Goal: Check status

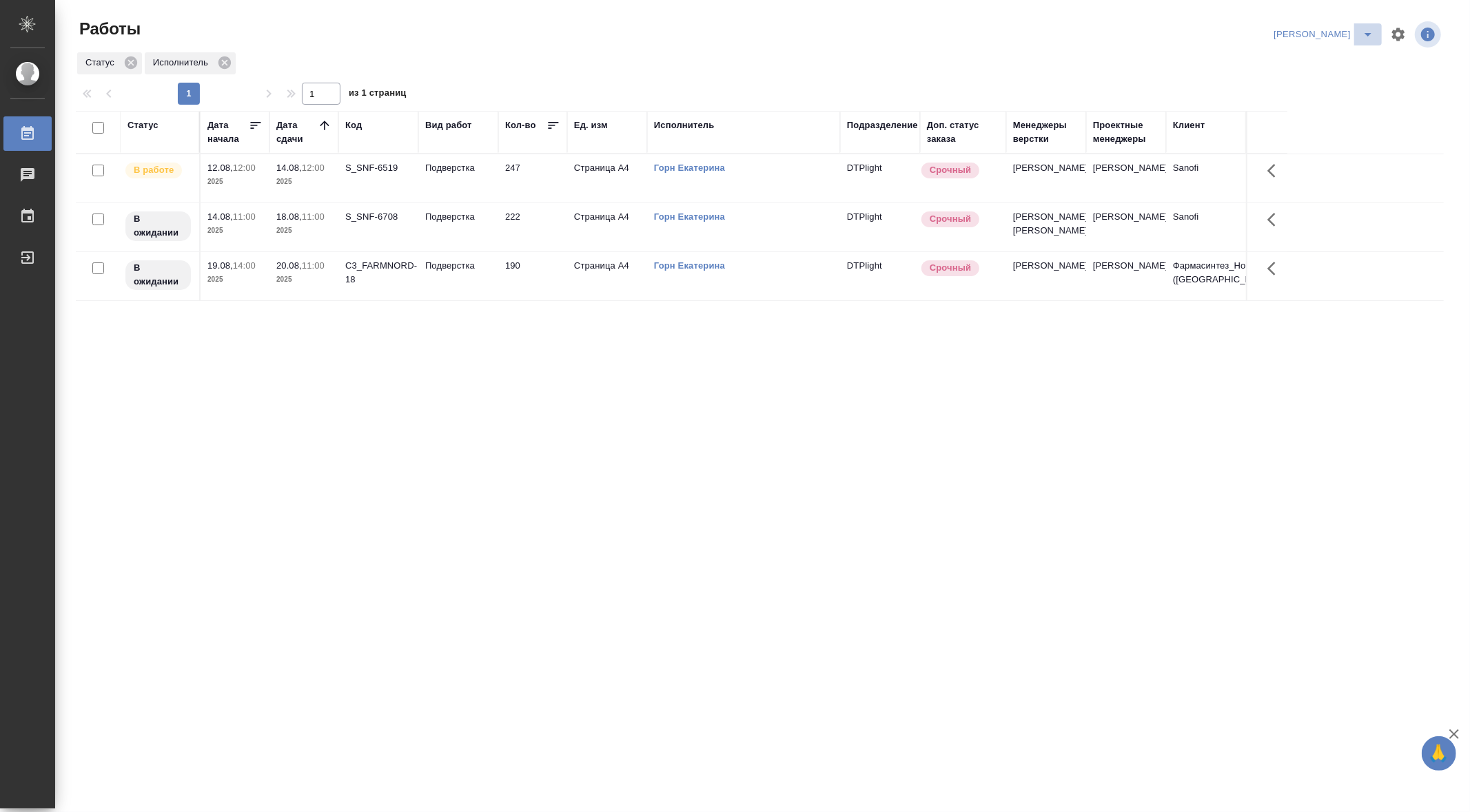
click at [1368, 35] on icon "split button" at bounding box center [1368, 35] width 7 height 3
click at [1353, 66] on li "Ничье" at bounding box center [1354, 62] width 55 height 22
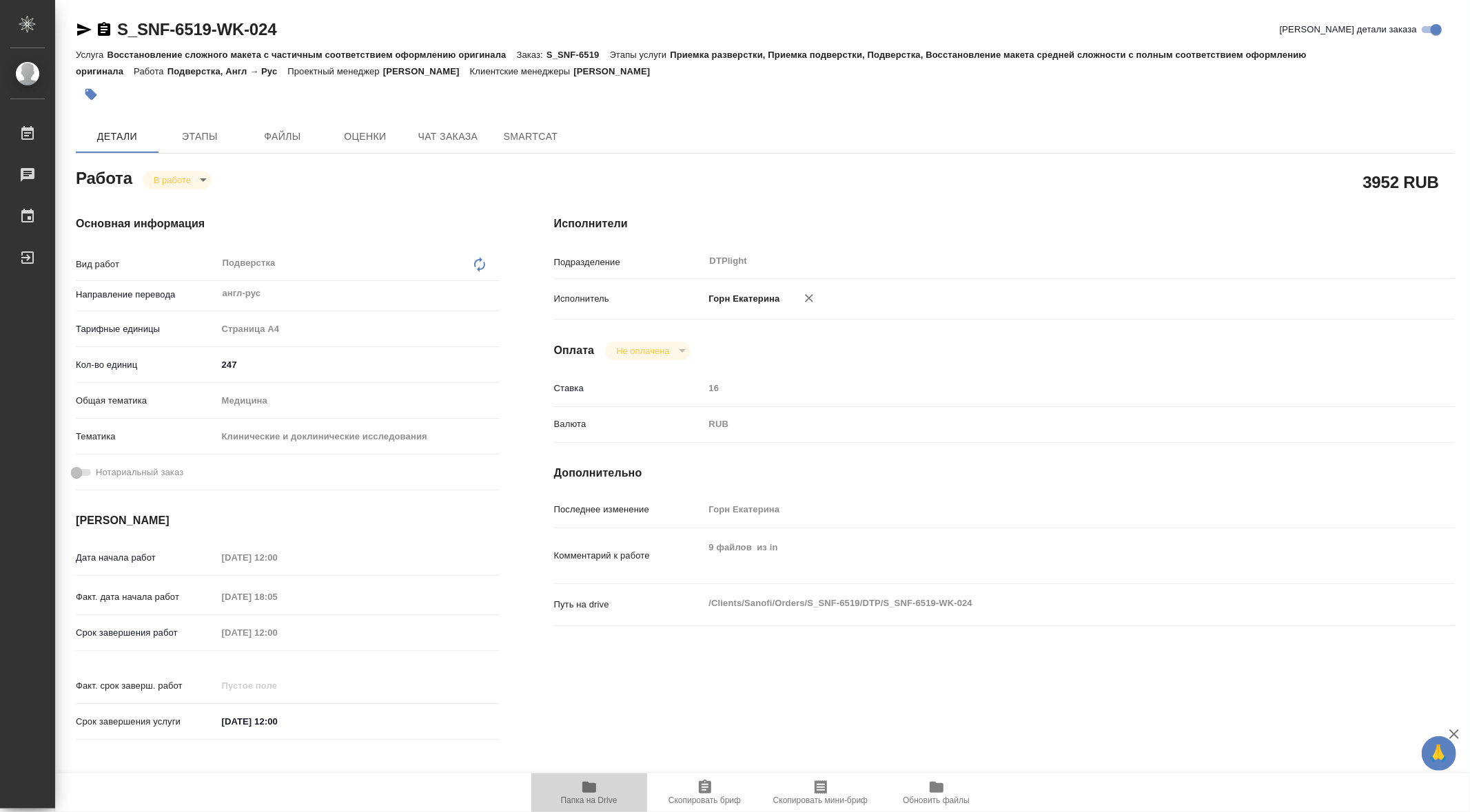
click at [587, 792] on icon "button" at bounding box center [589, 787] width 14 height 11
click at [206, 133] on span "Этапы" at bounding box center [200, 136] width 66 height 17
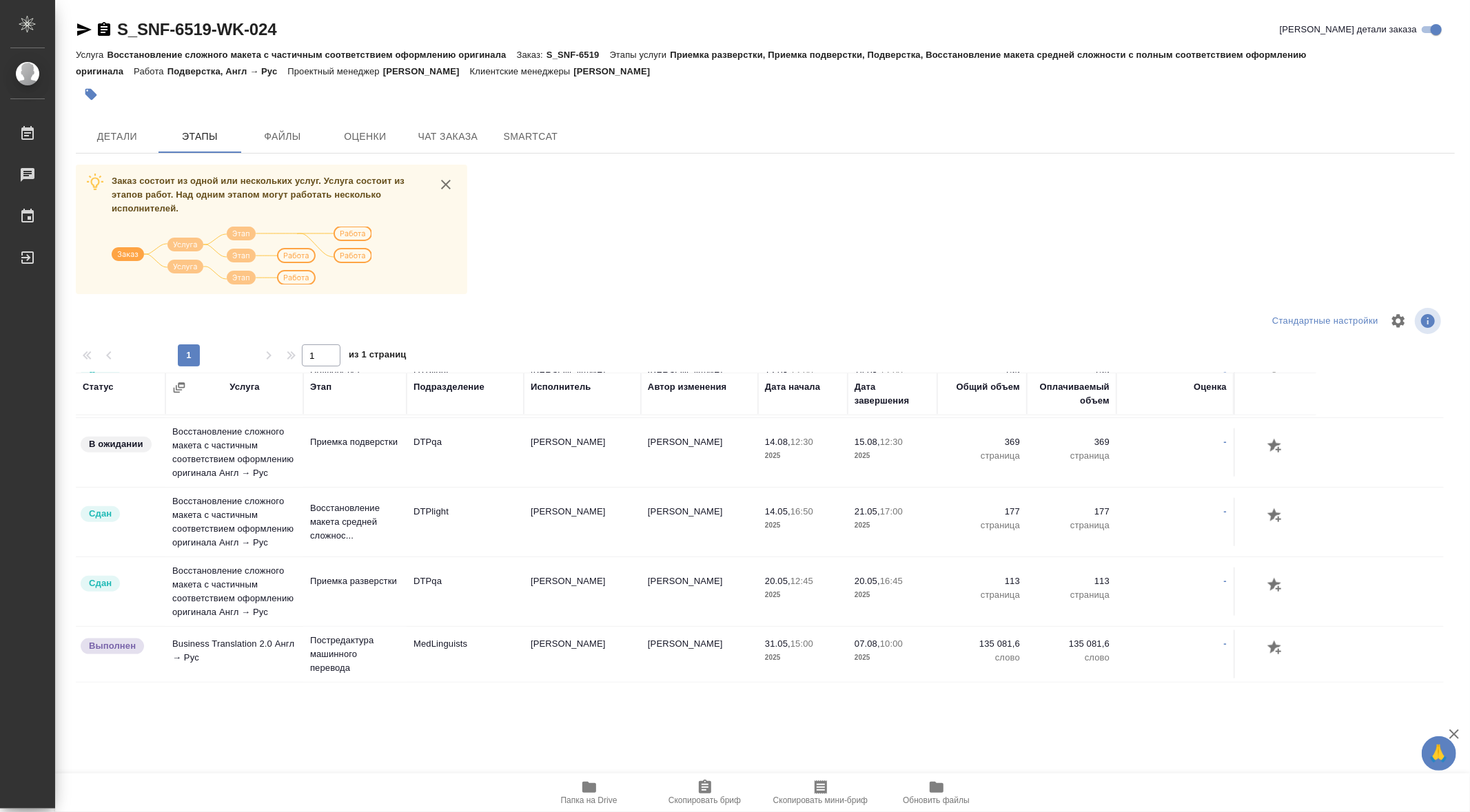
scroll to position [1623, 0]
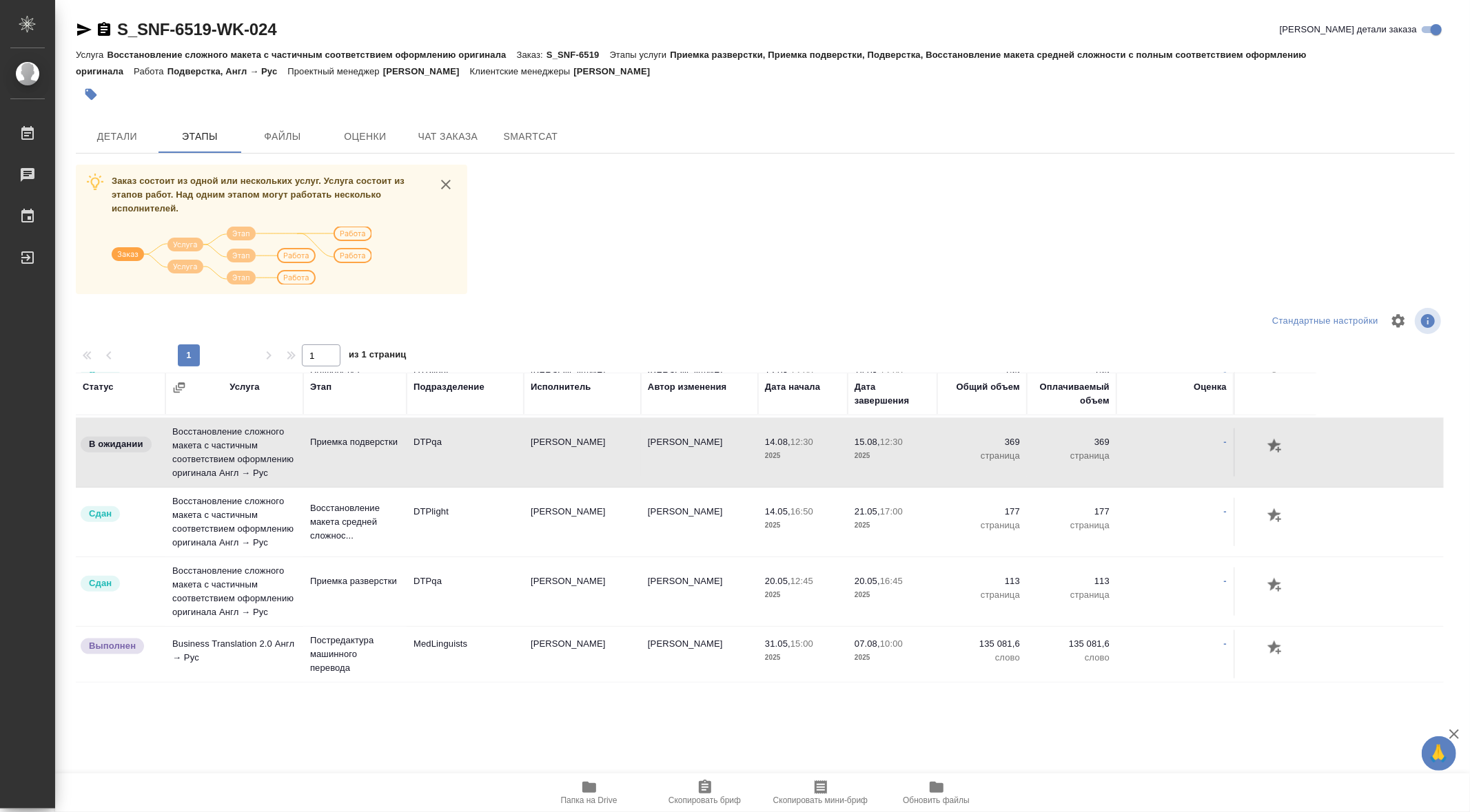
click at [342, 449] on p "Приемка подверстки" at bounding box center [354, 442] width 89 height 14
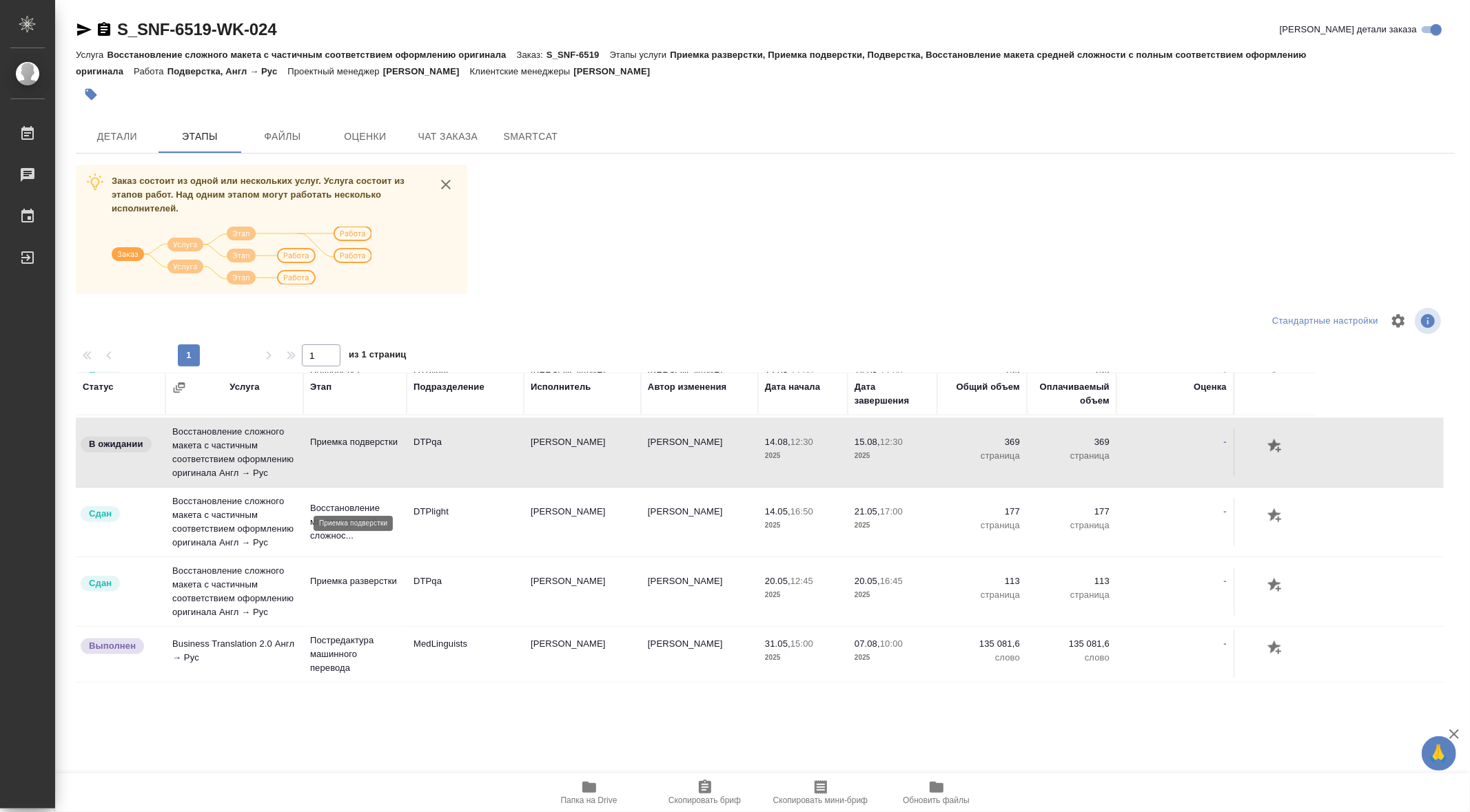
click at [342, 449] on p "Приемка подверстки" at bounding box center [354, 442] width 89 height 14
click at [106, 132] on span "Детали" at bounding box center [117, 136] width 66 height 17
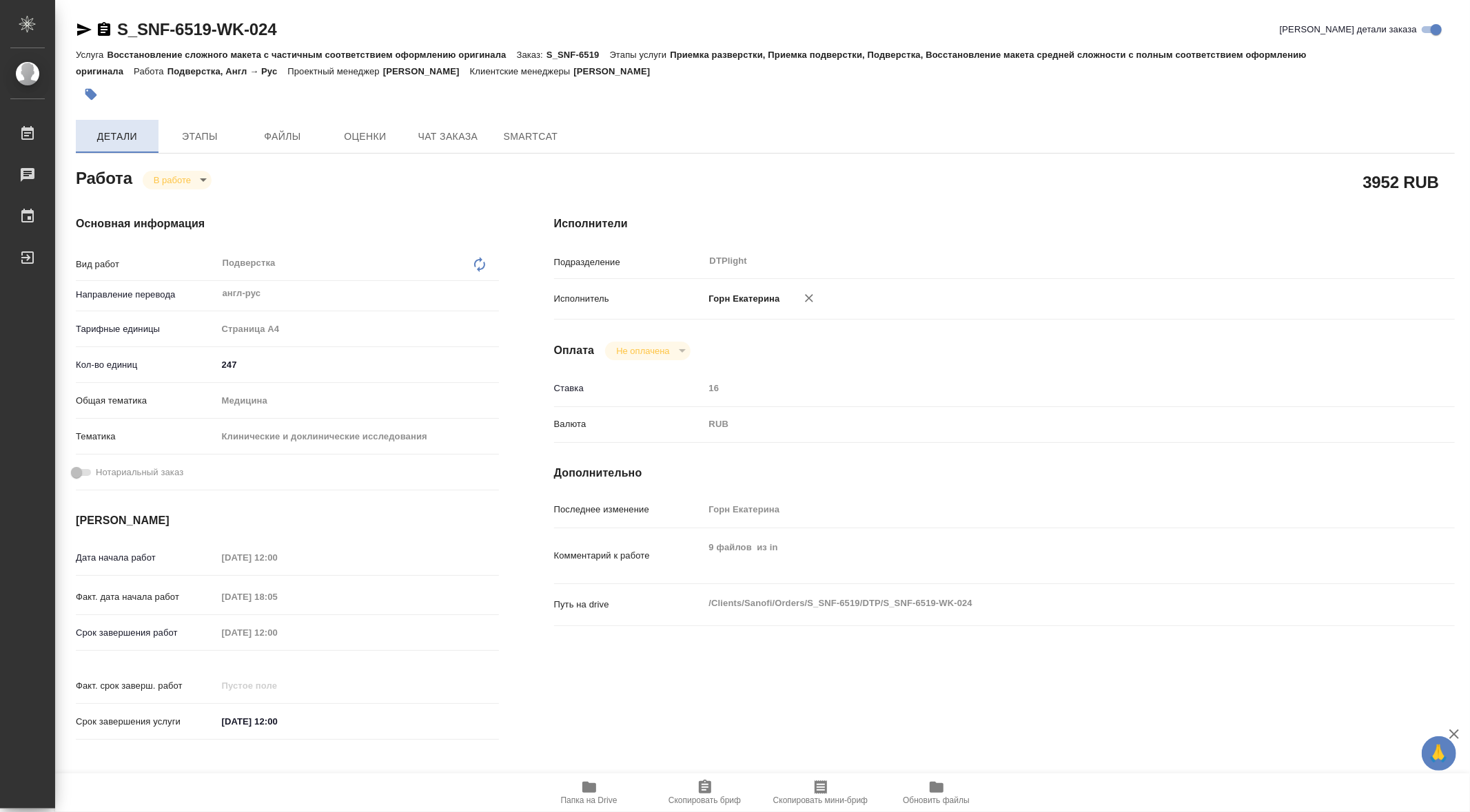
type textarea "x"
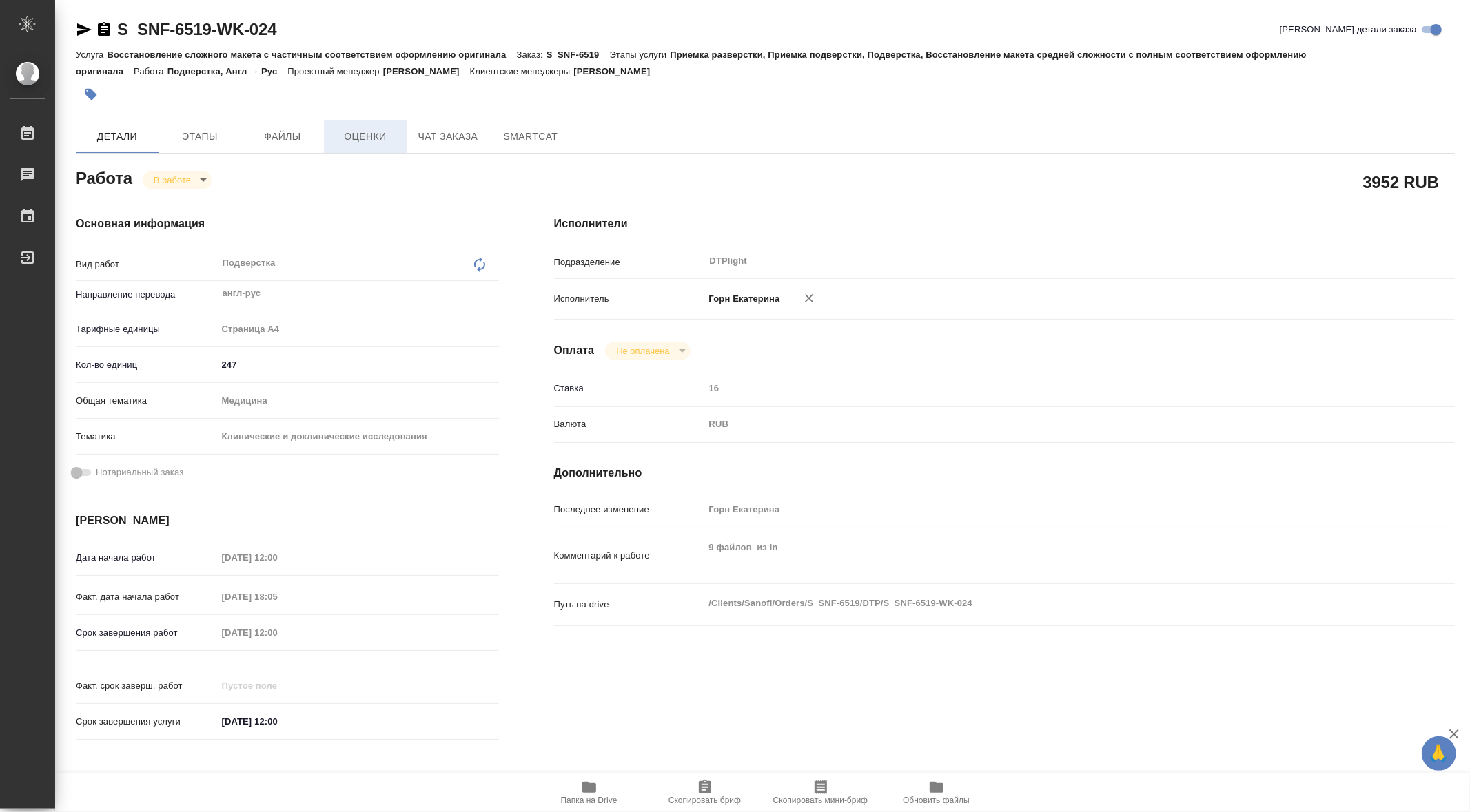
type textarea "x"
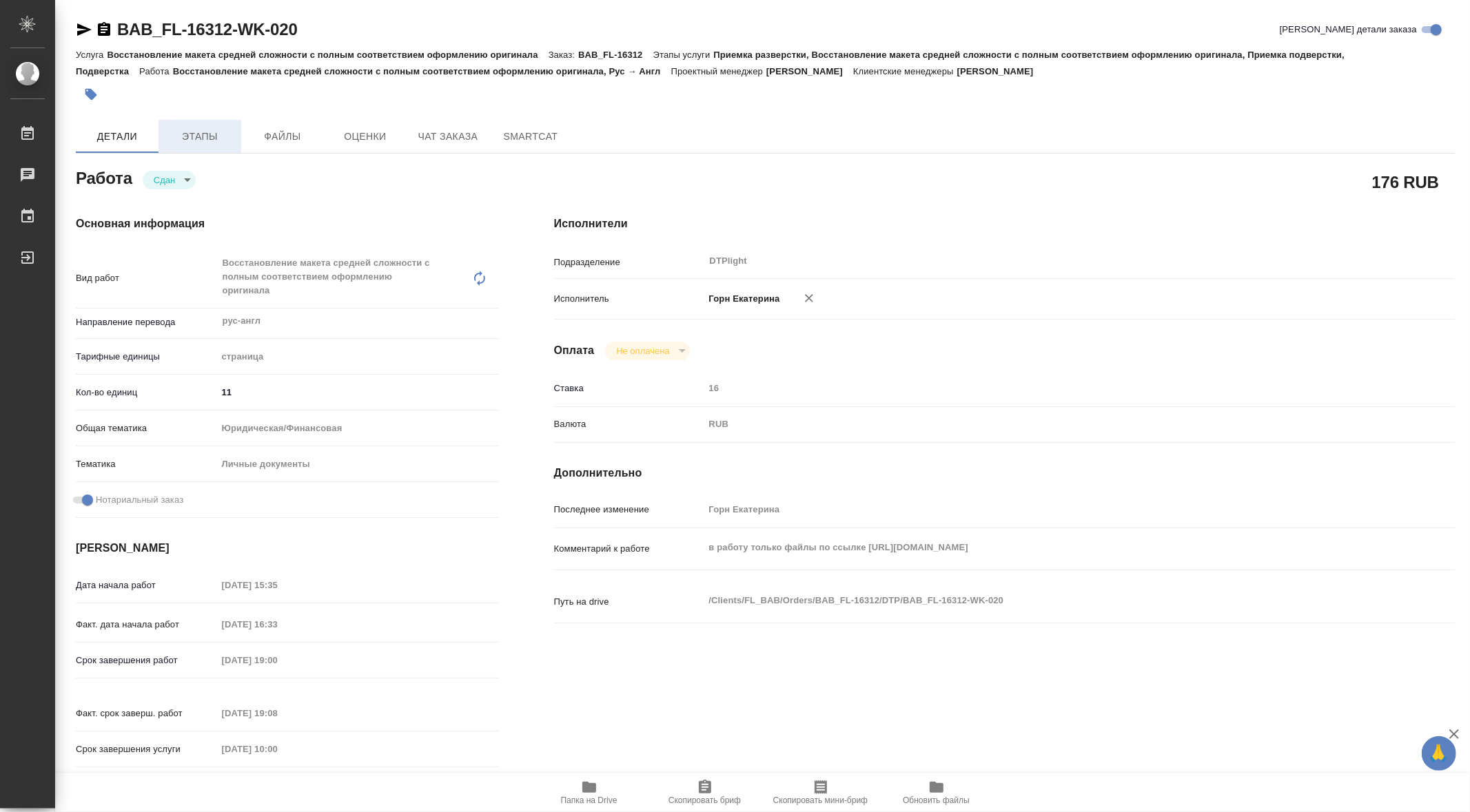
click at [200, 133] on span "Этапы" at bounding box center [200, 136] width 66 height 17
